Goal: Transaction & Acquisition: Purchase product/service

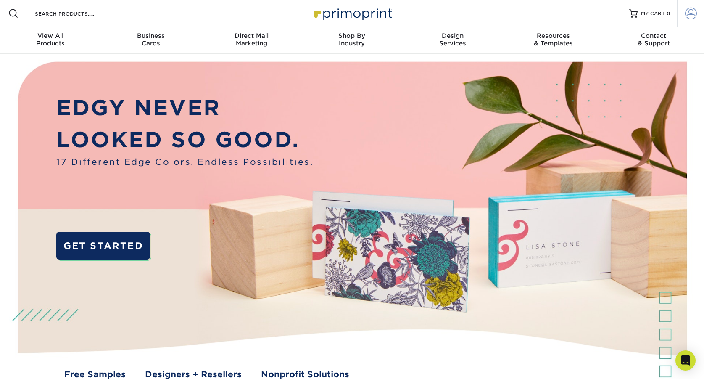
click at [693, 15] on span at bounding box center [691, 14] width 12 height 12
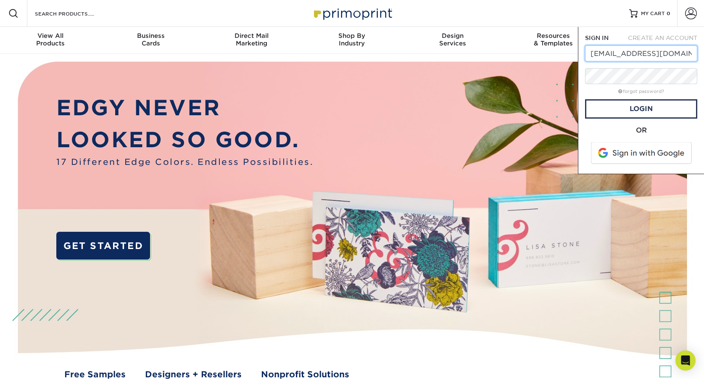
type input "[EMAIL_ADDRESS][DOMAIN_NAME]"
click at [614, 112] on link "Login" at bounding box center [641, 108] width 112 height 19
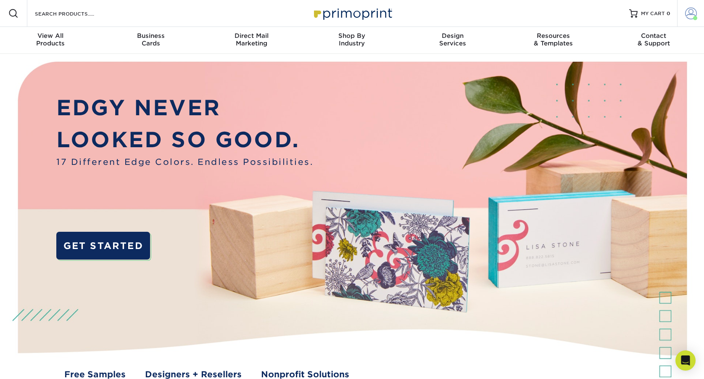
click at [689, 12] on span at bounding box center [691, 14] width 12 height 12
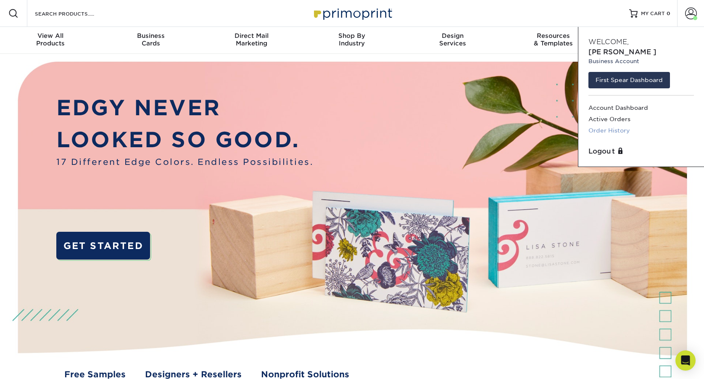
click at [623, 125] on link "Order History" at bounding box center [640, 130] width 105 height 11
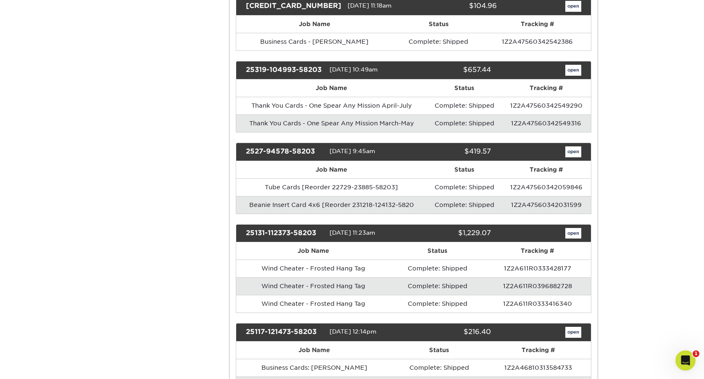
scroll to position [580, 0]
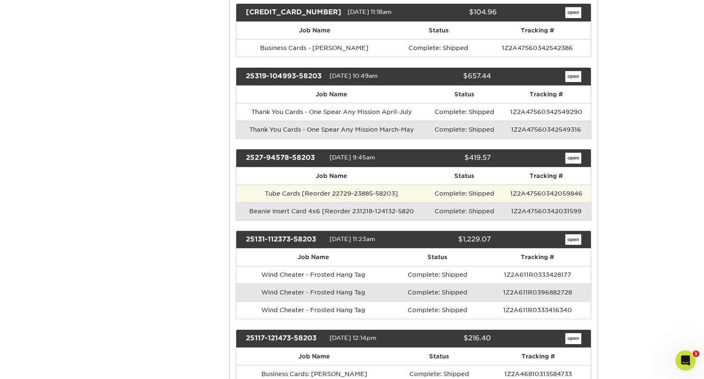
click at [417, 190] on td "Tube Cards [Reorder 22729-23885-58203]" at bounding box center [331, 194] width 191 height 18
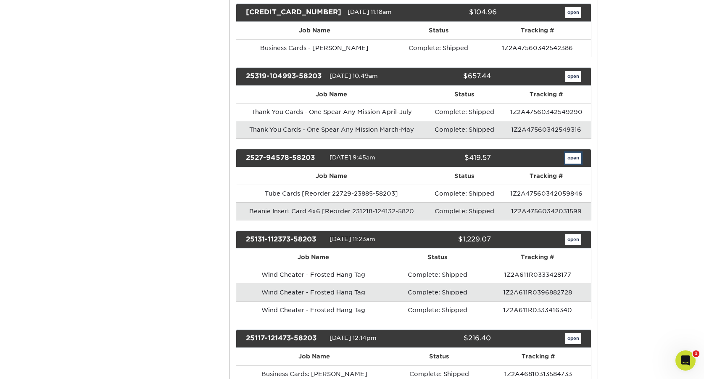
click at [572, 162] on link "open" at bounding box center [573, 158] width 16 height 11
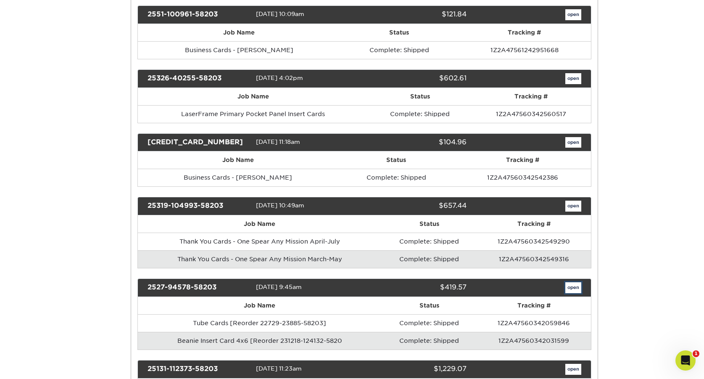
scroll to position [0, 0]
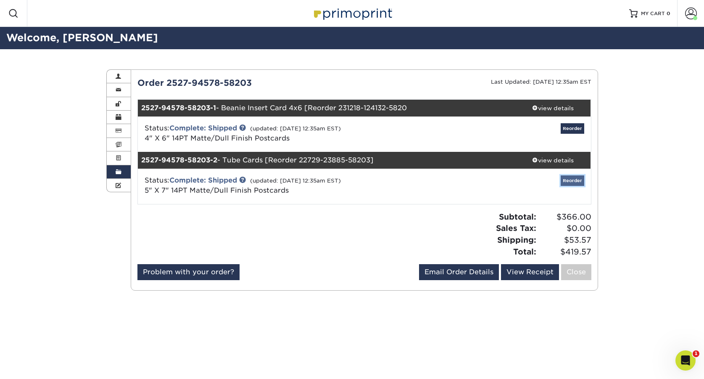
click at [573, 183] on link "Reorder" at bounding box center [573, 180] width 24 height 11
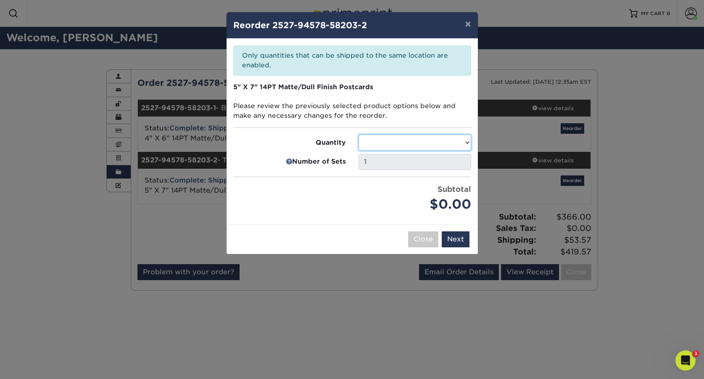
click at [418, 147] on select at bounding box center [415, 142] width 113 height 16
click at [427, 144] on select at bounding box center [415, 142] width 113 height 16
click at [466, 141] on select at bounding box center [415, 142] width 113 height 16
click at [398, 138] on select at bounding box center [415, 142] width 113 height 16
click at [471, 26] on button "×" at bounding box center [467, 24] width 19 height 24
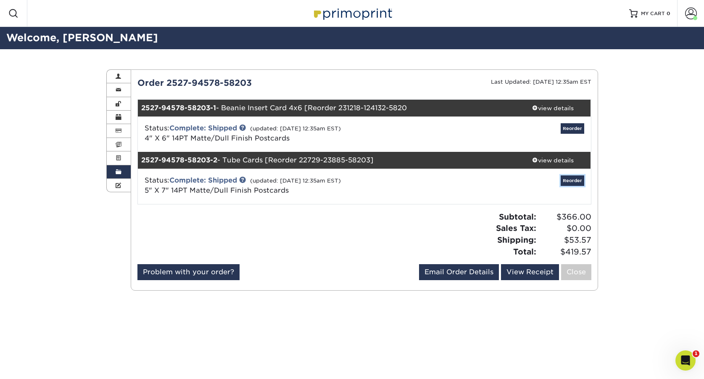
click at [575, 179] on link "Reorder" at bounding box center [573, 180] width 24 height 11
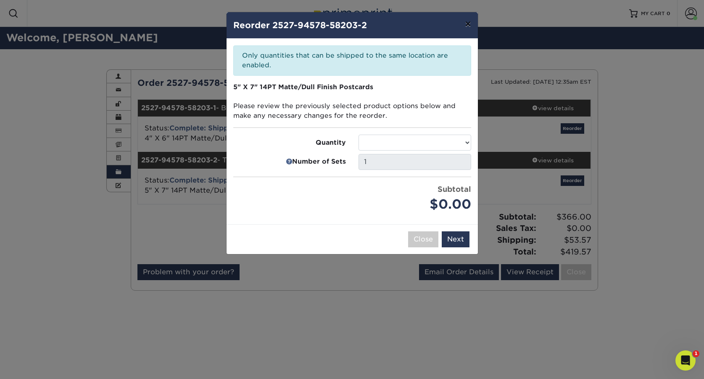
click at [468, 27] on button "×" at bounding box center [467, 24] width 19 height 24
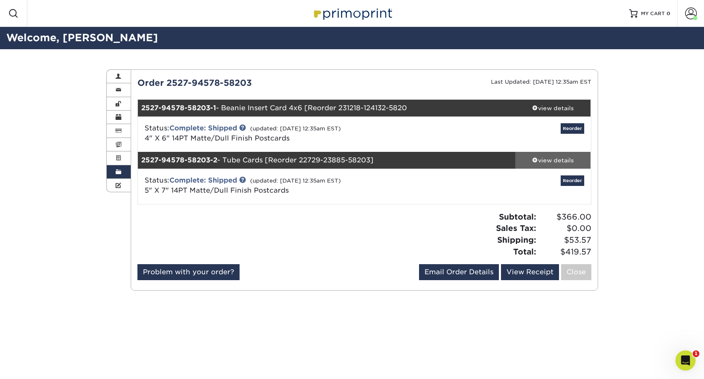
click at [536, 158] on span at bounding box center [535, 160] width 6 height 6
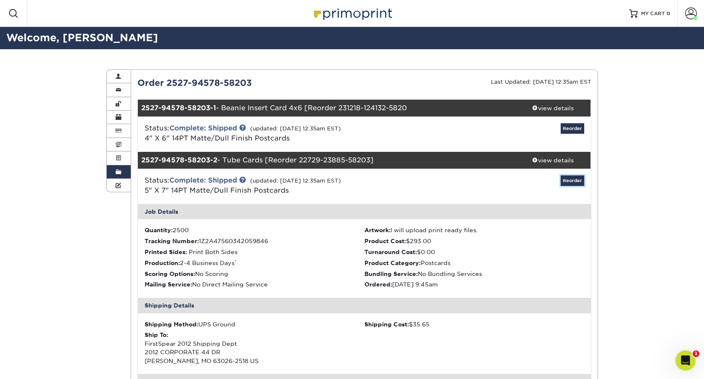
click at [581, 184] on link "Reorder" at bounding box center [573, 180] width 24 height 11
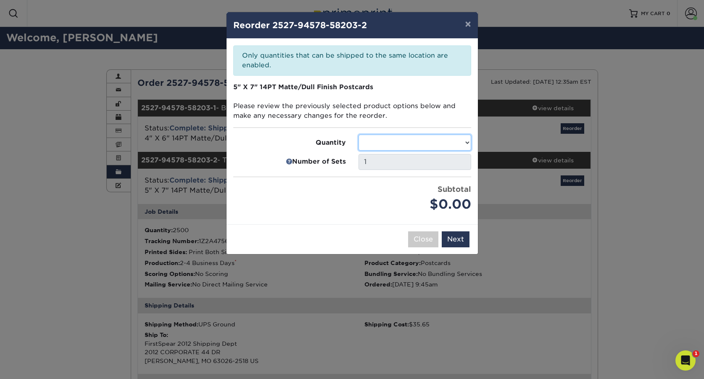
click at [431, 144] on select at bounding box center [415, 142] width 113 height 16
click at [467, 141] on select at bounding box center [415, 142] width 113 height 16
click at [418, 139] on select at bounding box center [415, 142] width 113 height 16
click at [452, 242] on button "Next" at bounding box center [456, 239] width 28 height 16
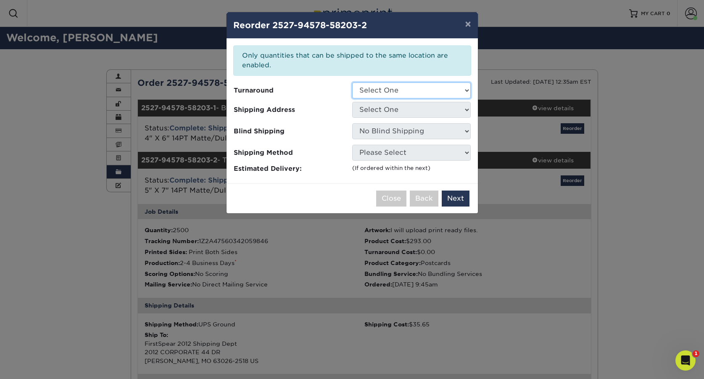
click at [413, 90] on select "Select One" at bounding box center [411, 90] width 119 height 16
click at [390, 203] on button "Close" at bounding box center [391, 198] width 30 height 16
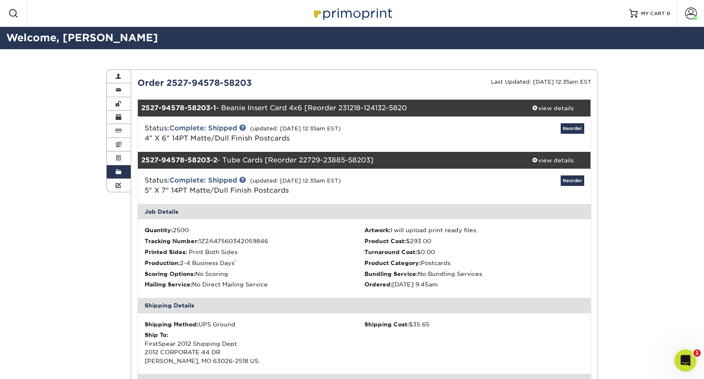
drag, startPoint x: 684, startPoint y: 362, endPoint x: 689, endPoint y: 363, distance: 5.2
click at [684, 362] on icon "Open Intercom Messenger" at bounding box center [685, 359] width 14 height 14
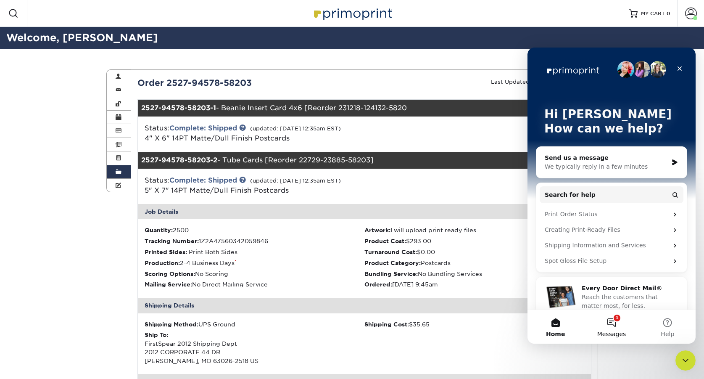
click at [612, 322] on button "1 Messages" at bounding box center [611, 327] width 56 height 34
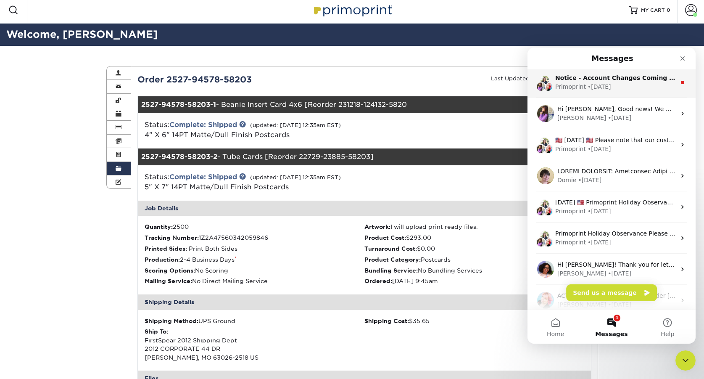
scroll to position [1, 0]
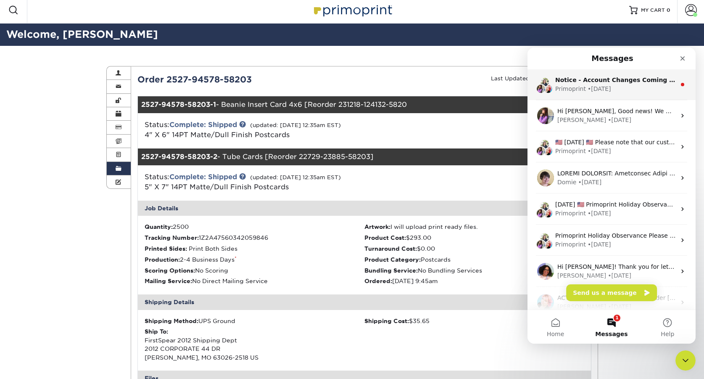
click at [659, 87] on div "Primoprint • [DATE]" at bounding box center [615, 88] width 121 height 9
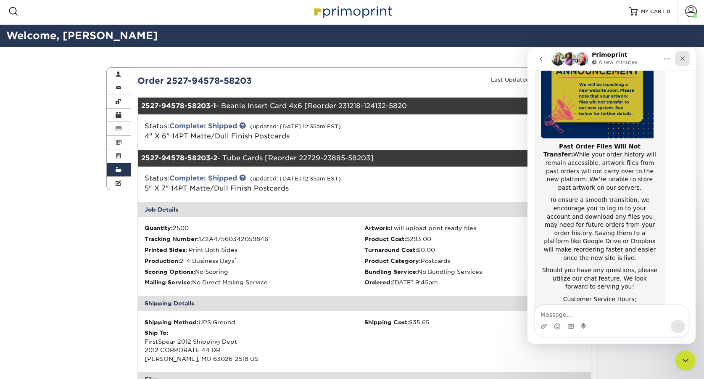
scroll to position [3, 0]
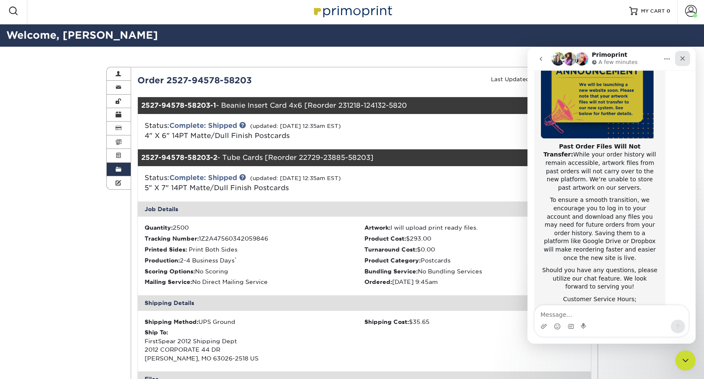
click at [685, 58] on icon "Close" at bounding box center [682, 58] width 7 height 7
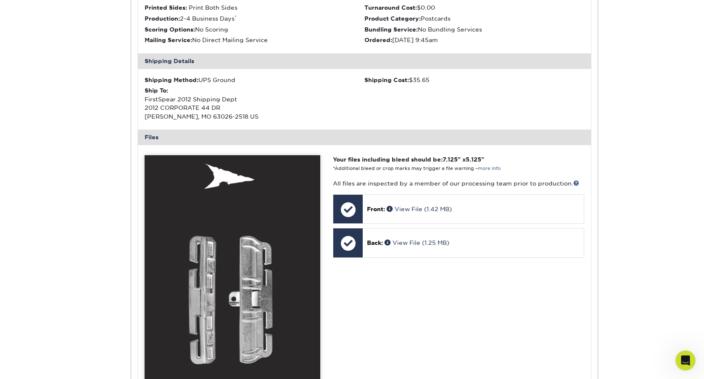
scroll to position [251, 0]
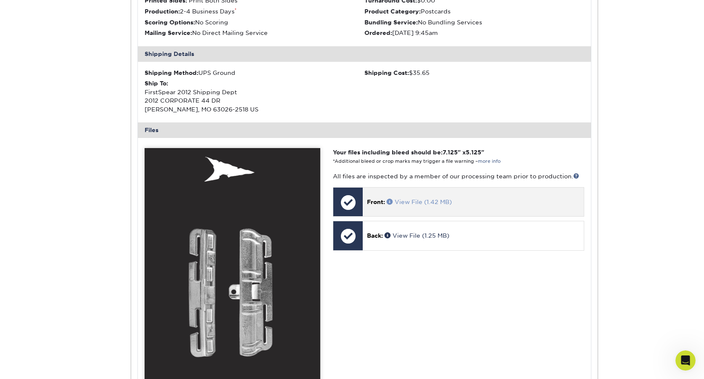
click at [445, 202] on link "View File (1.42 MB)" at bounding box center [419, 201] width 65 height 7
